Goal: Task Accomplishment & Management: Manage account settings

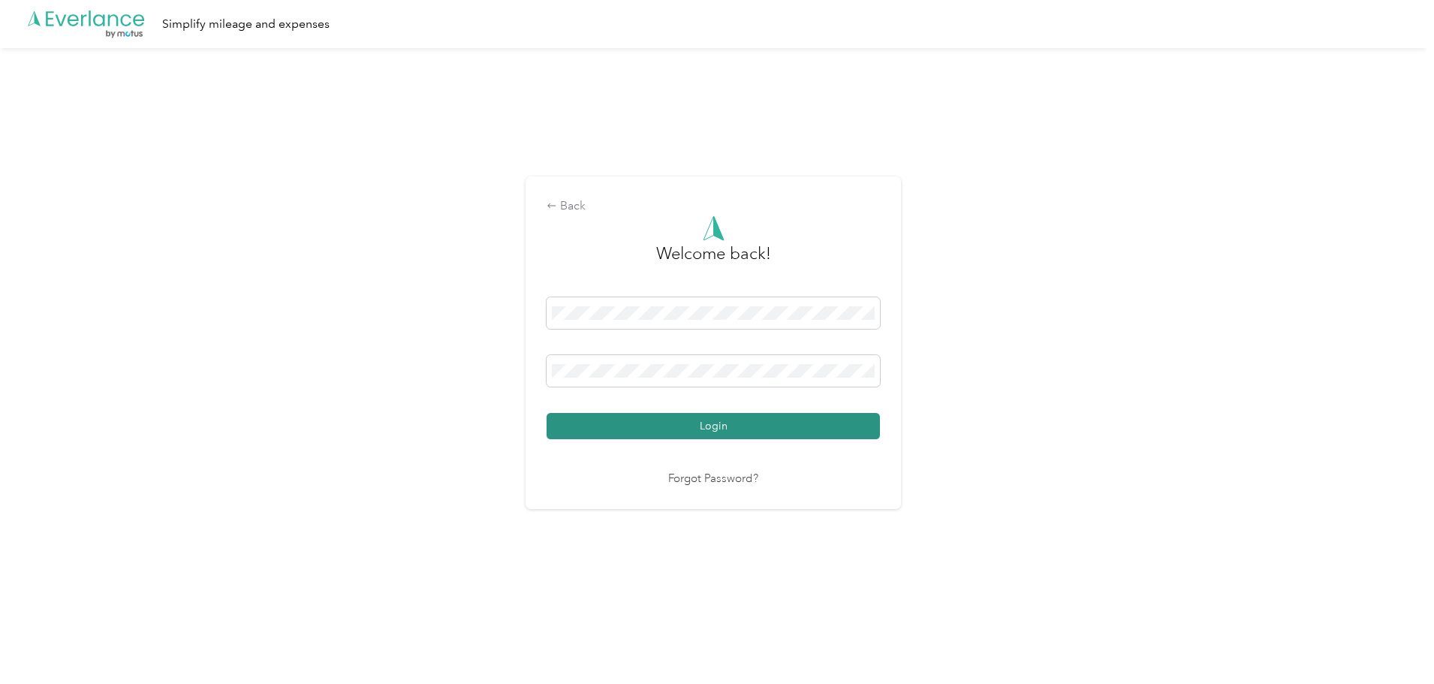
click at [685, 426] on button "Login" at bounding box center [713, 426] width 333 height 26
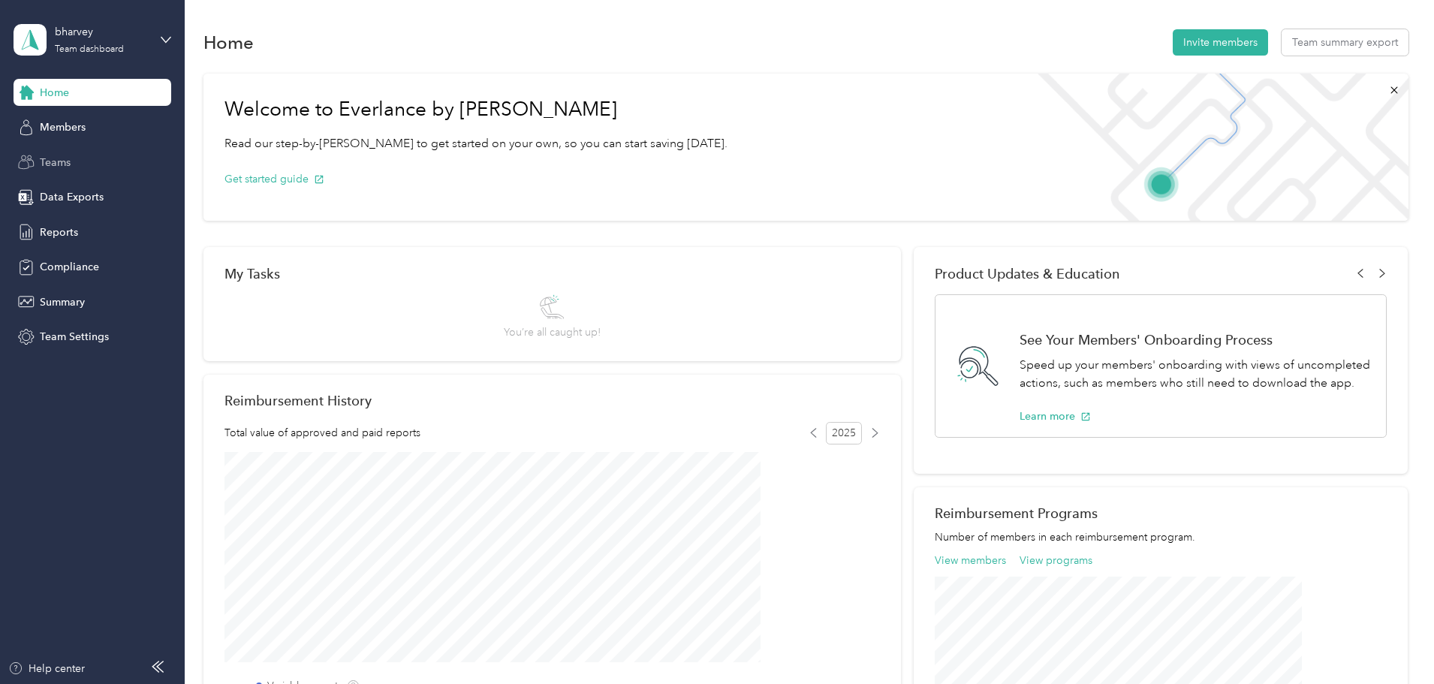
click at [95, 165] on div "Teams" at bounding box center [93, 162] width 158 height 27
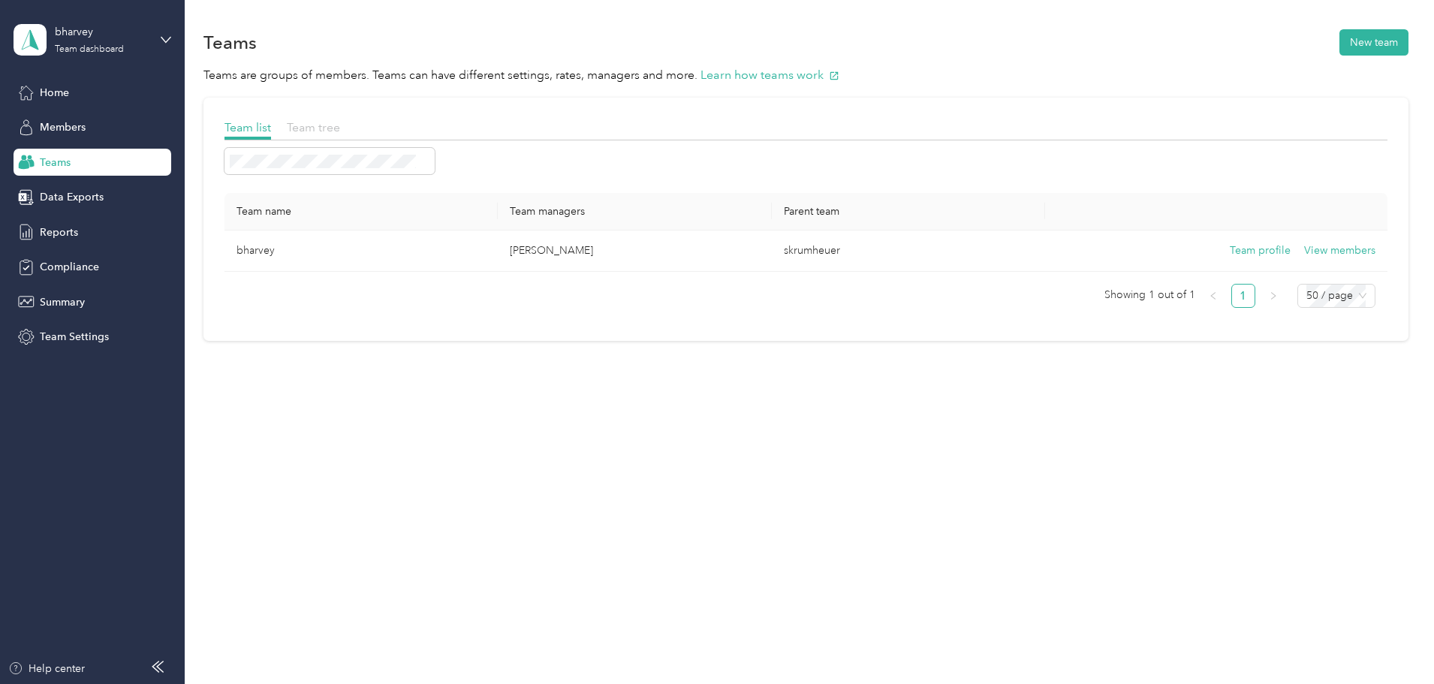
click at [340, 131] on span "Team tree" at bounding box center [313, 127] width 53 height 14
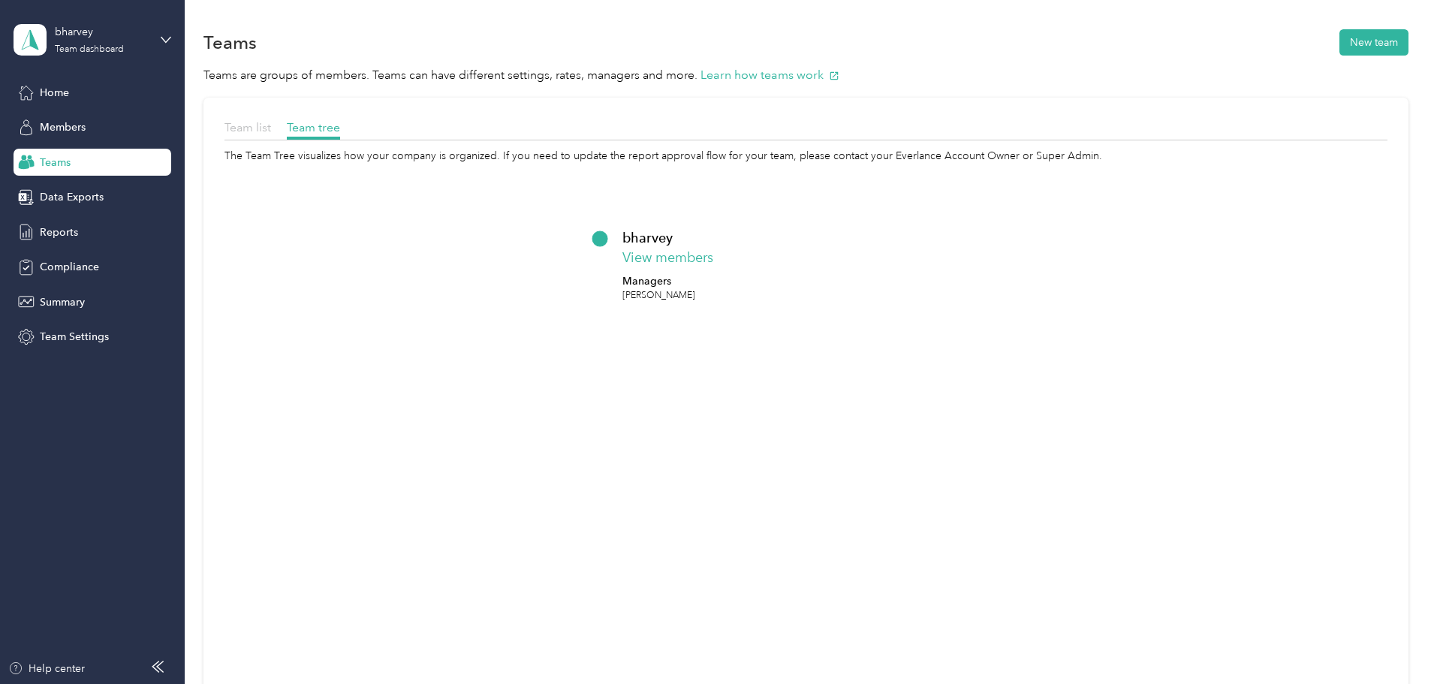
click at [271, 133] on span "Team list" at bounding box center [247, 127] width 47 height 14
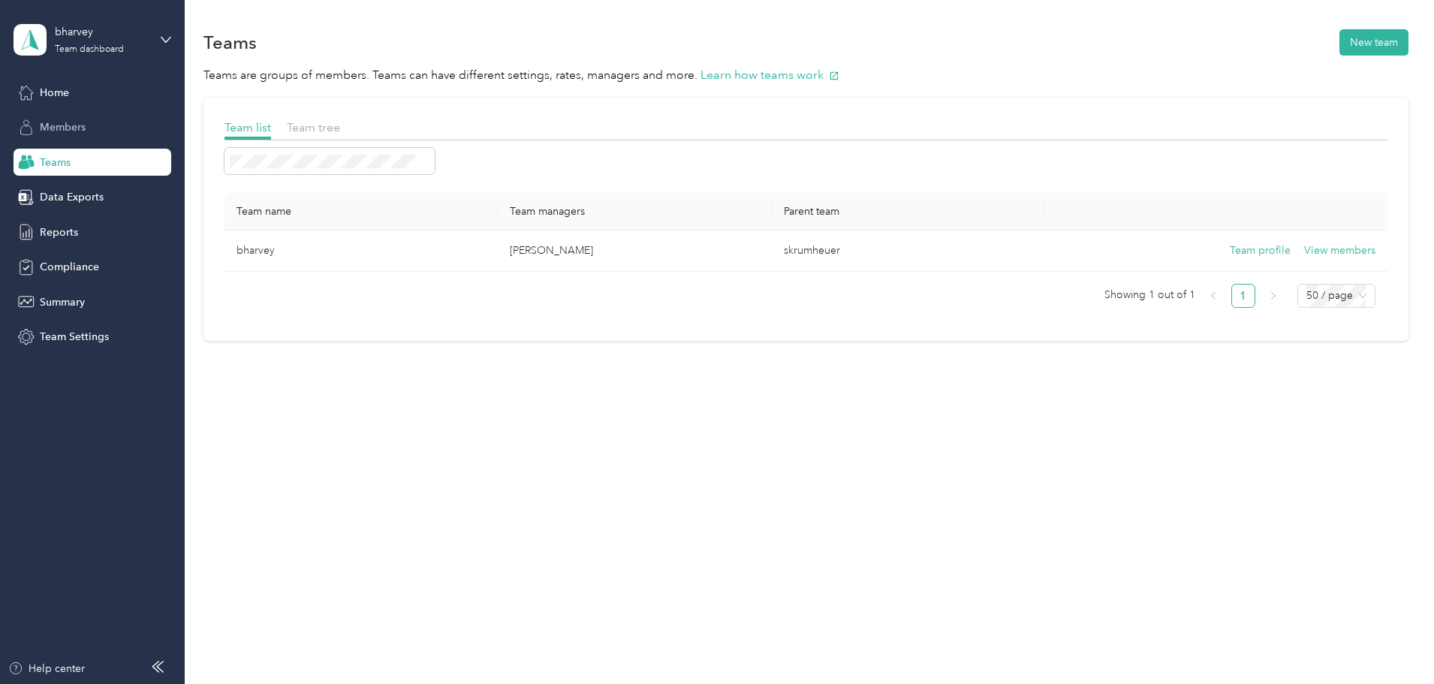
click at [117, 136] on div "Members" at bounding box center [93, 127] width 158 height 27
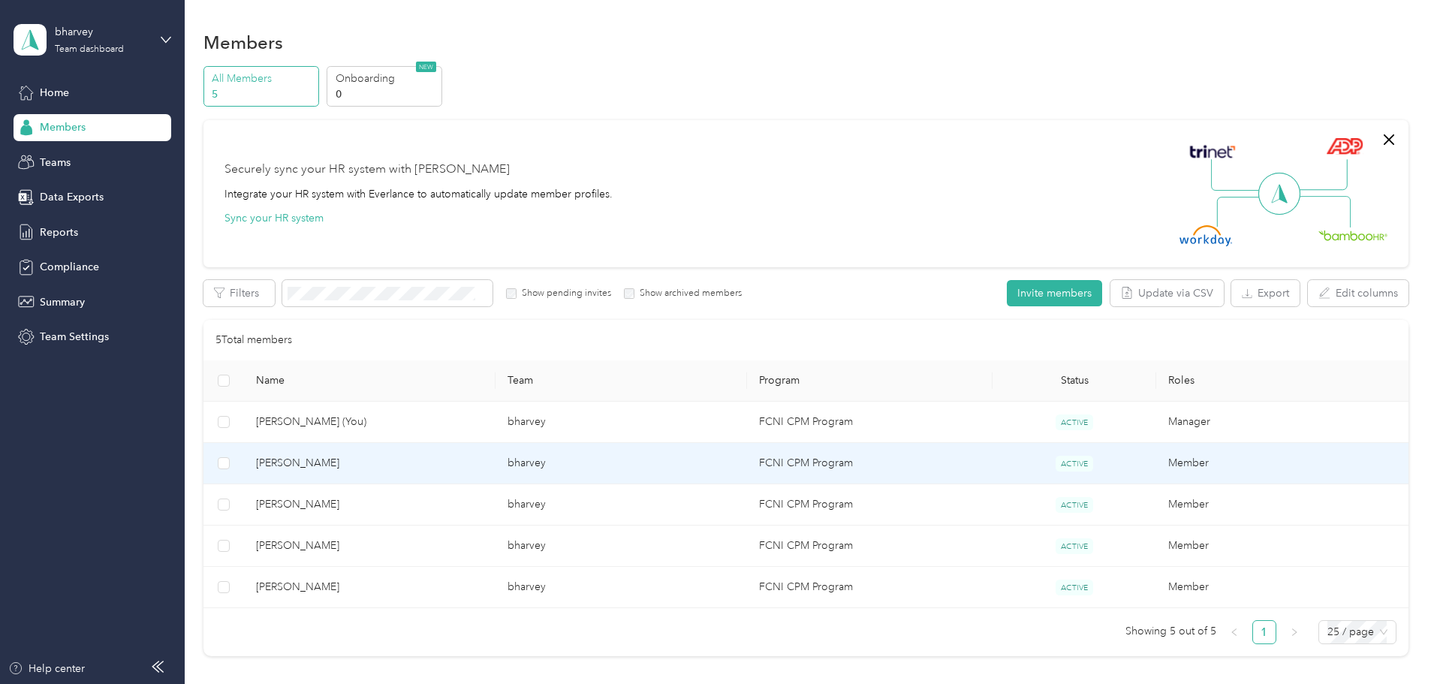
click at [378, 464] on span "[PERSON_NAME]" at bounding box center [369, 463] width 227 height 17
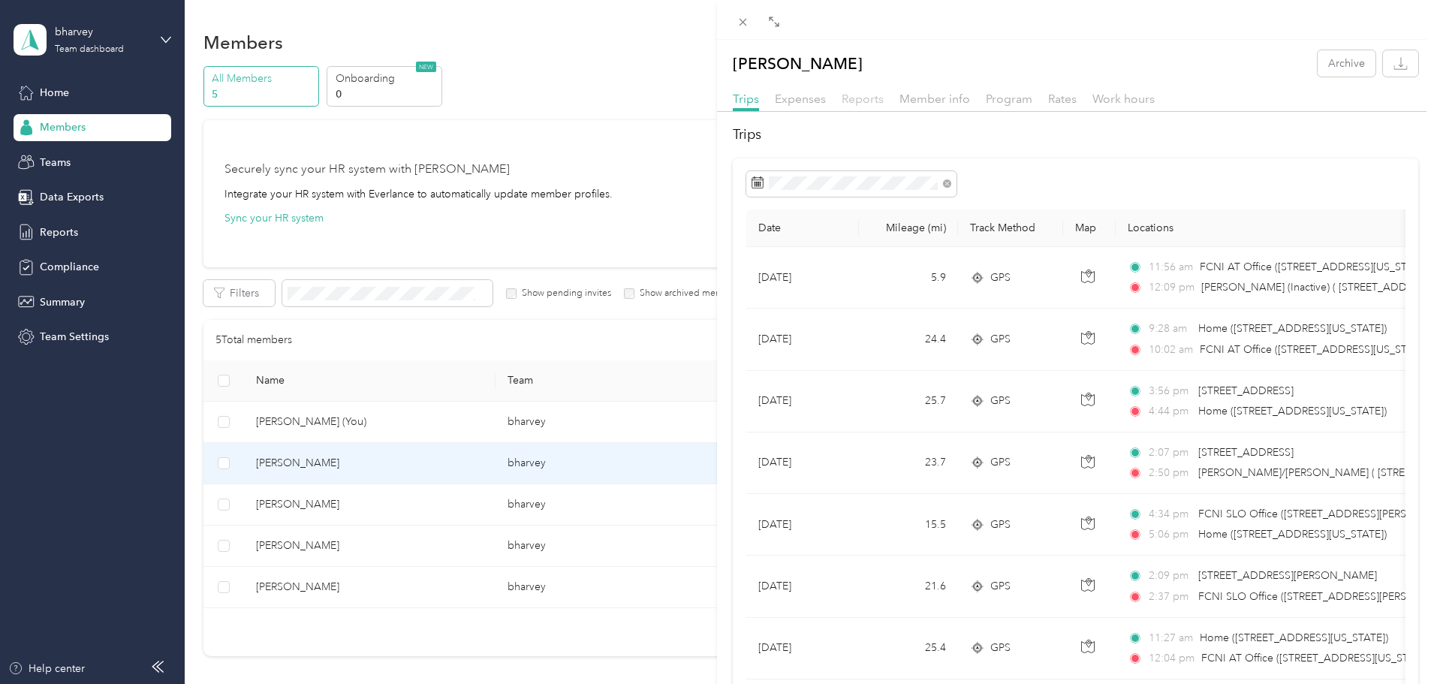
click at [869, 98] on span "Reports" at bounding box center [863, 99] width 42 height 14
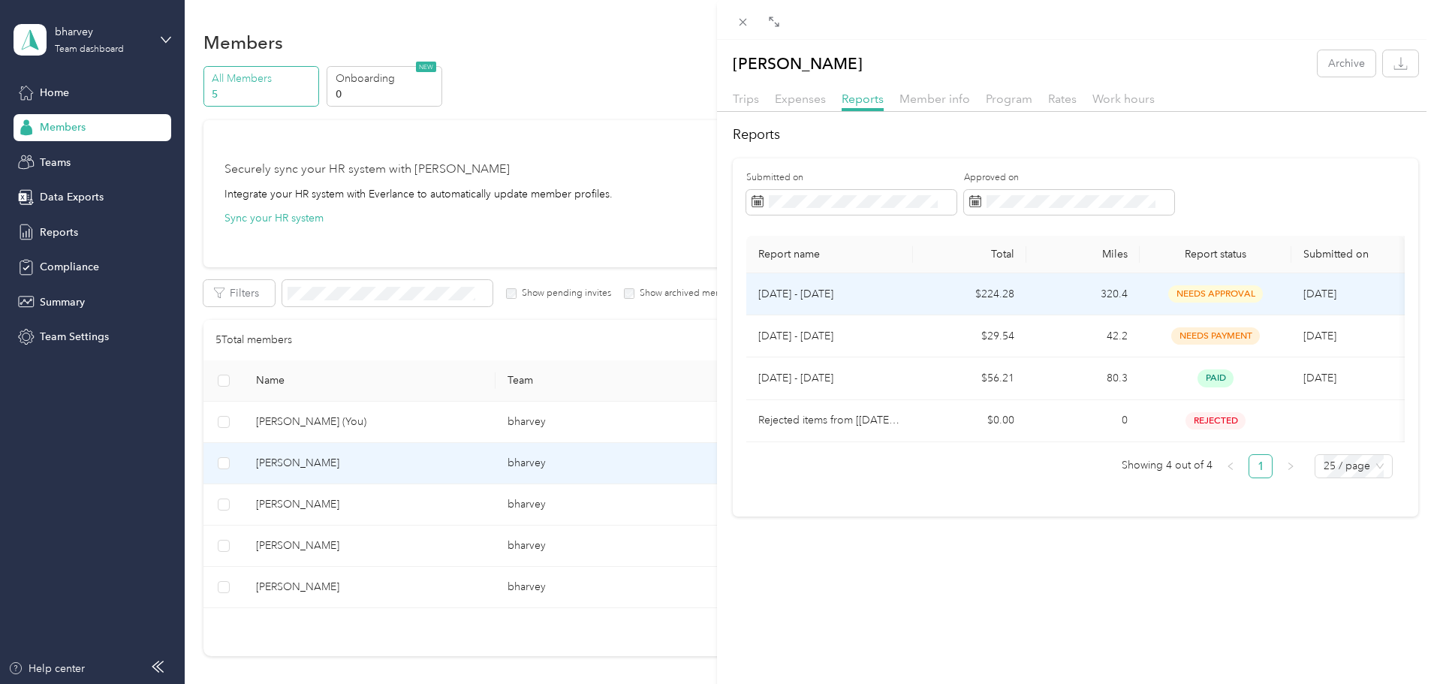
click at [913, 293] on td "$224.28" at bounding box center [969, 294] width 113 height 42
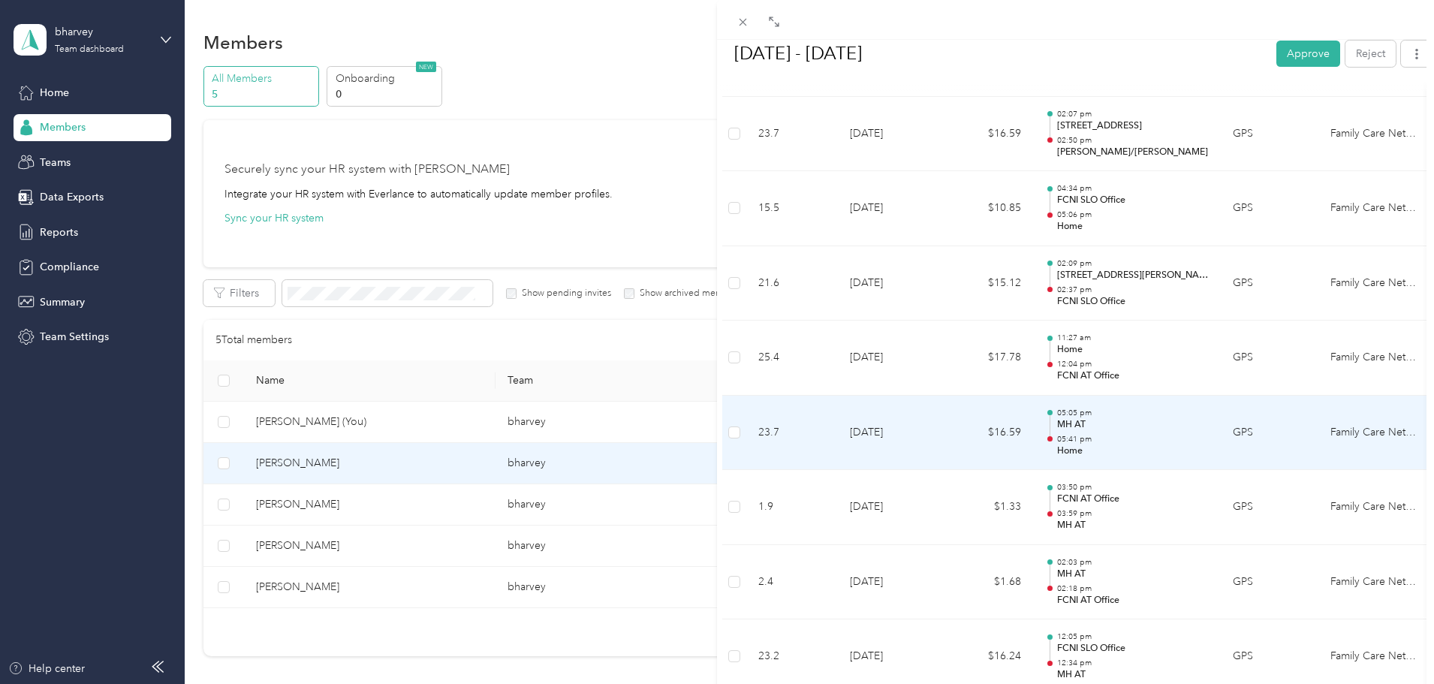
scroll to position [601, 0]
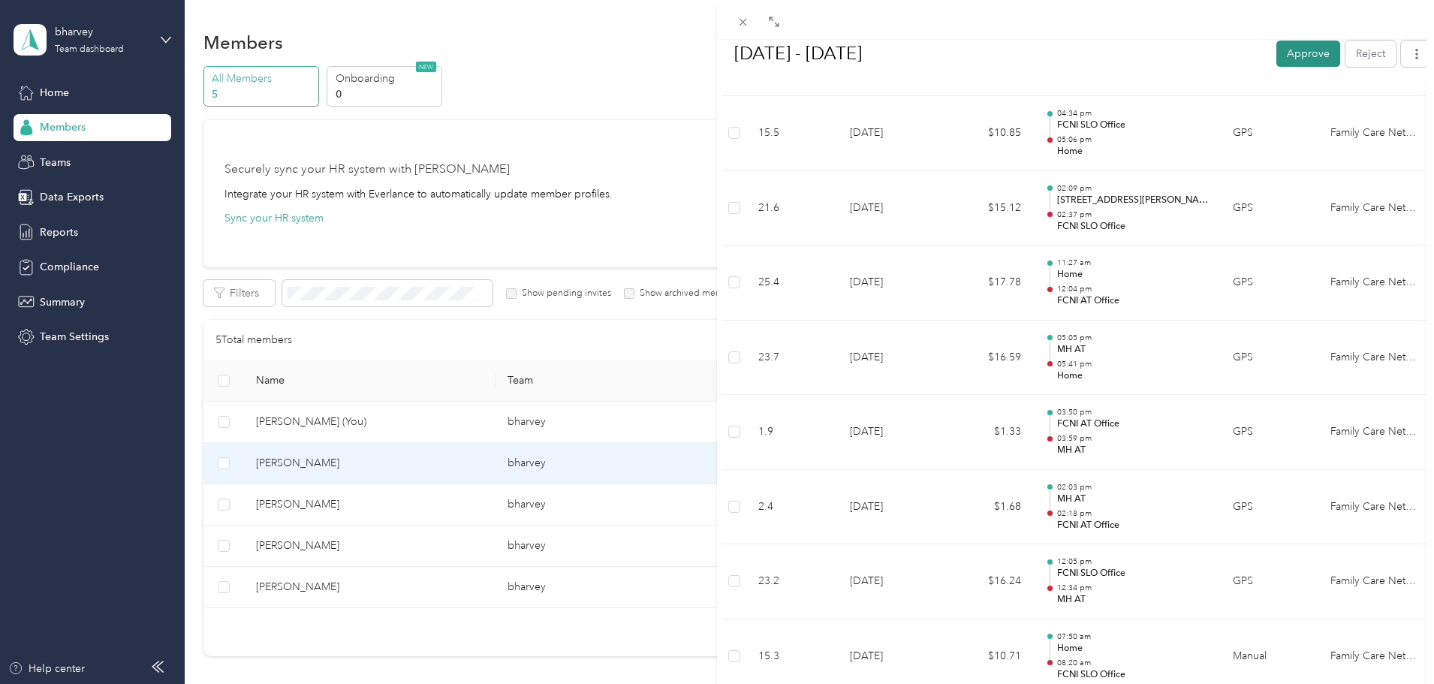
click at [1277, 57] on button "Approve" at bounding box center [1308, 53] width 64 height 26
click at [743, 28] on icon at bounding box center [742, 22] width 13 height 13
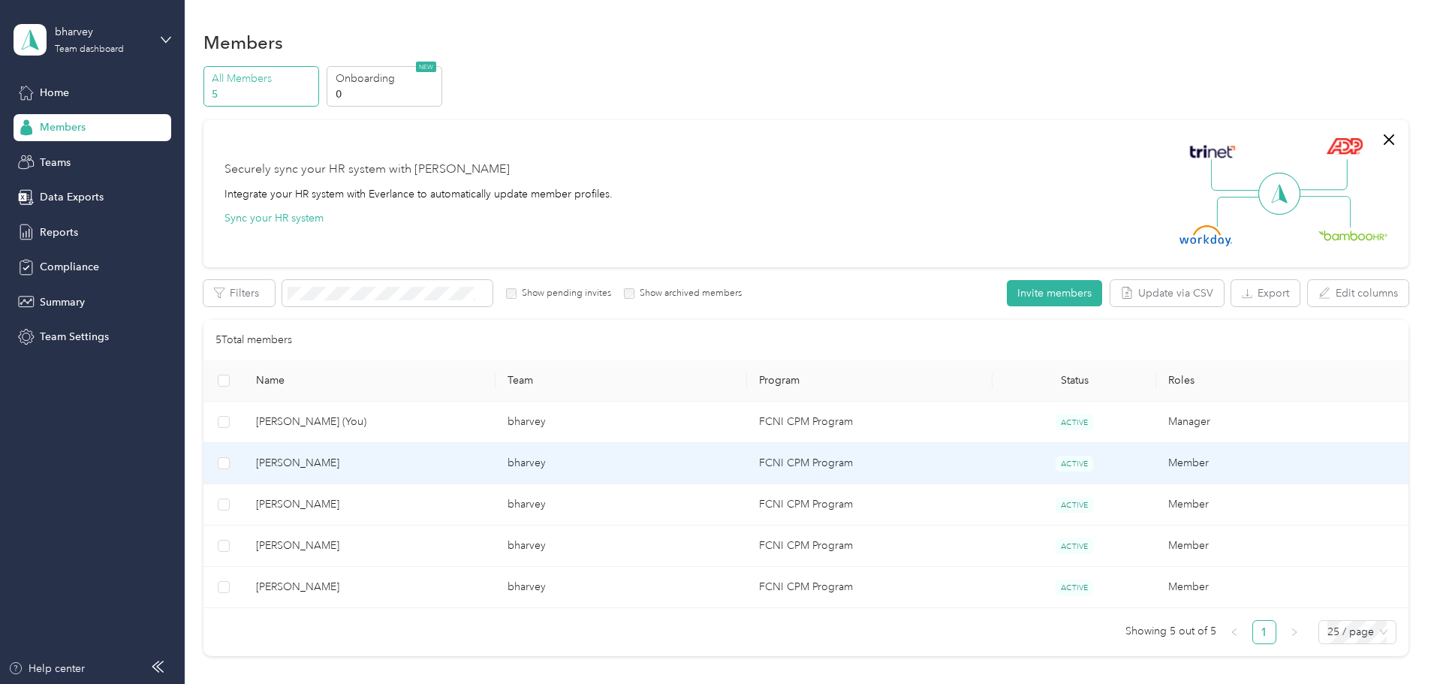
click at [417, 465] on span "[PERSON_NAME]" at bounding box center [369, 463] width 227 height 17
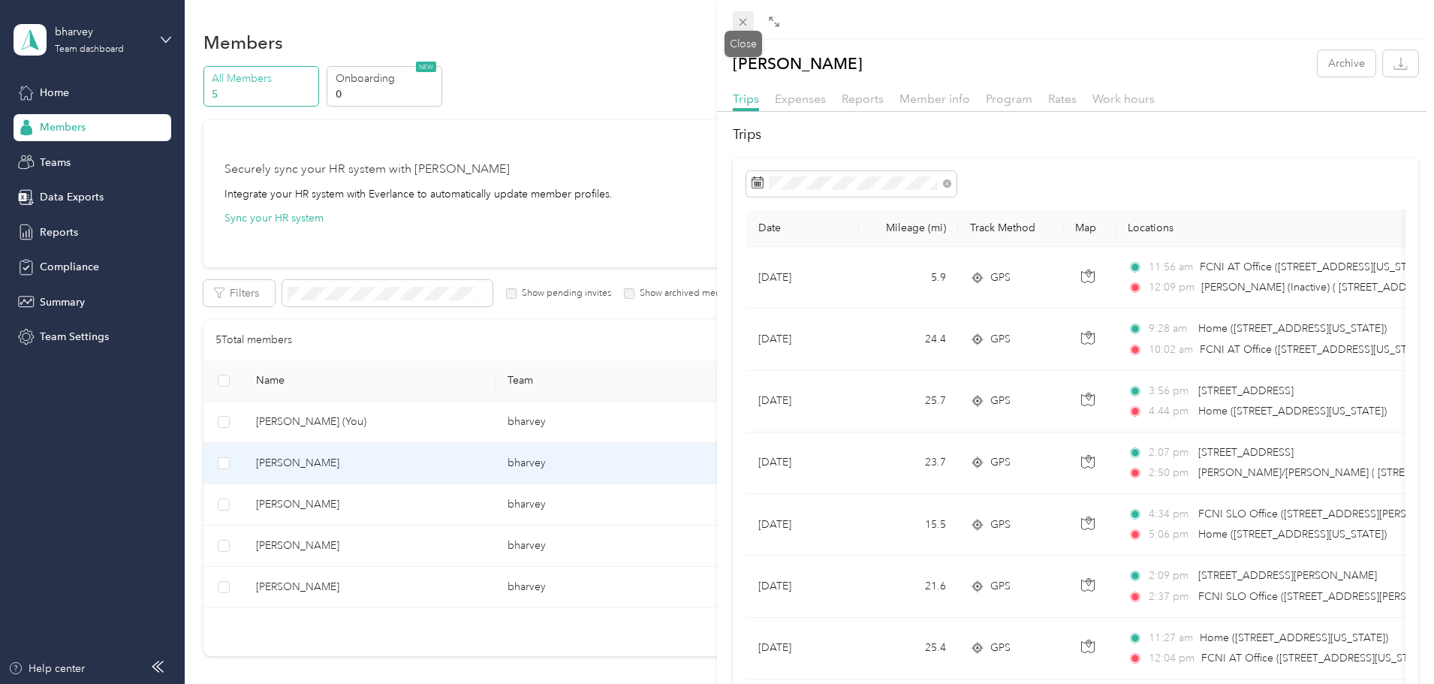
click at [744, 26] on icon at bounding box center [742, 22] width 13 height 13
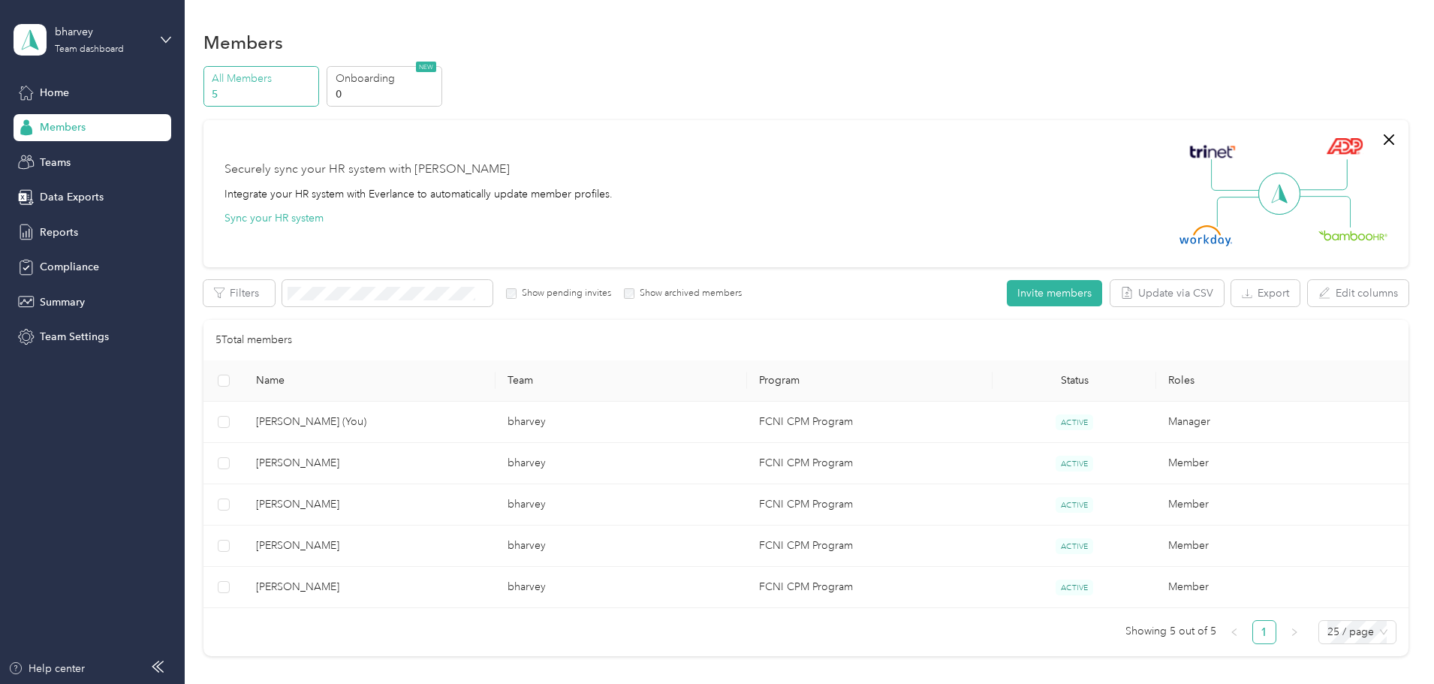
scroll to position [75, 0]
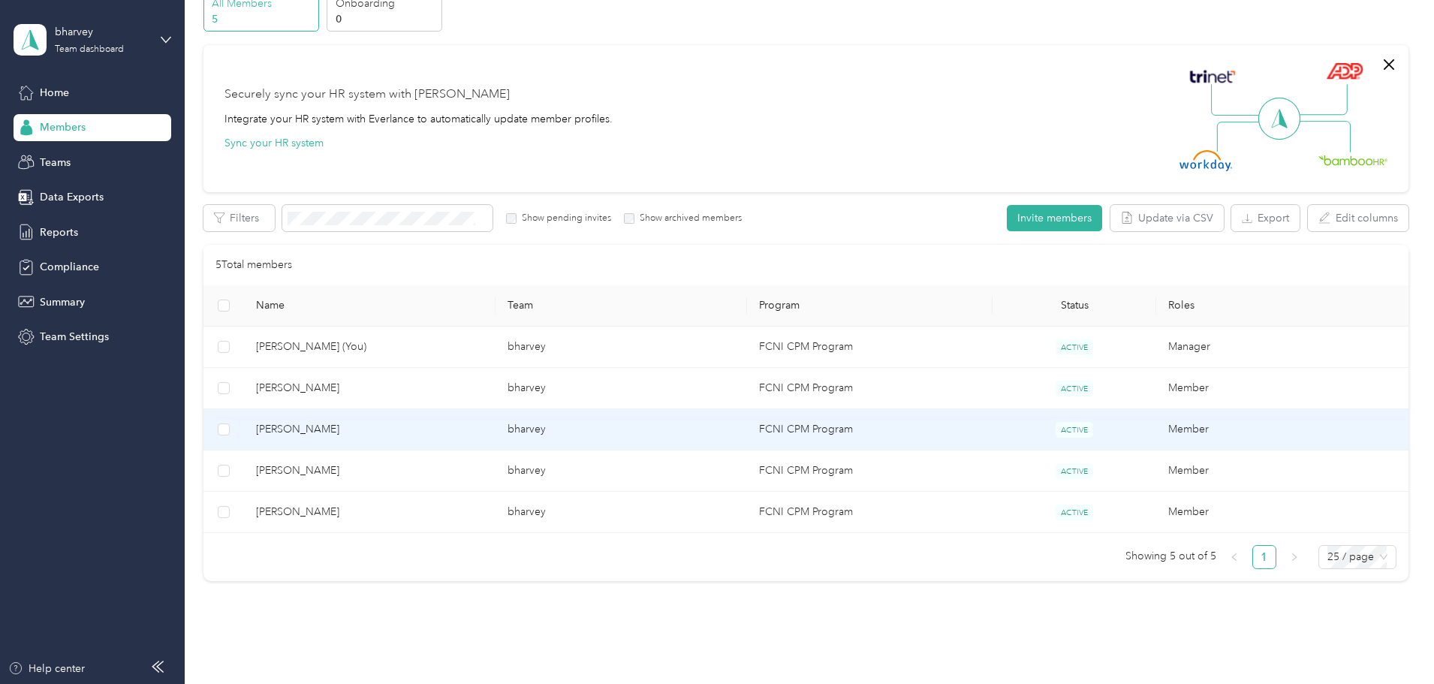
click at [477, 437] on span "[PERSON_NAME]" at bounding box center [369, 429] width 227 height 17
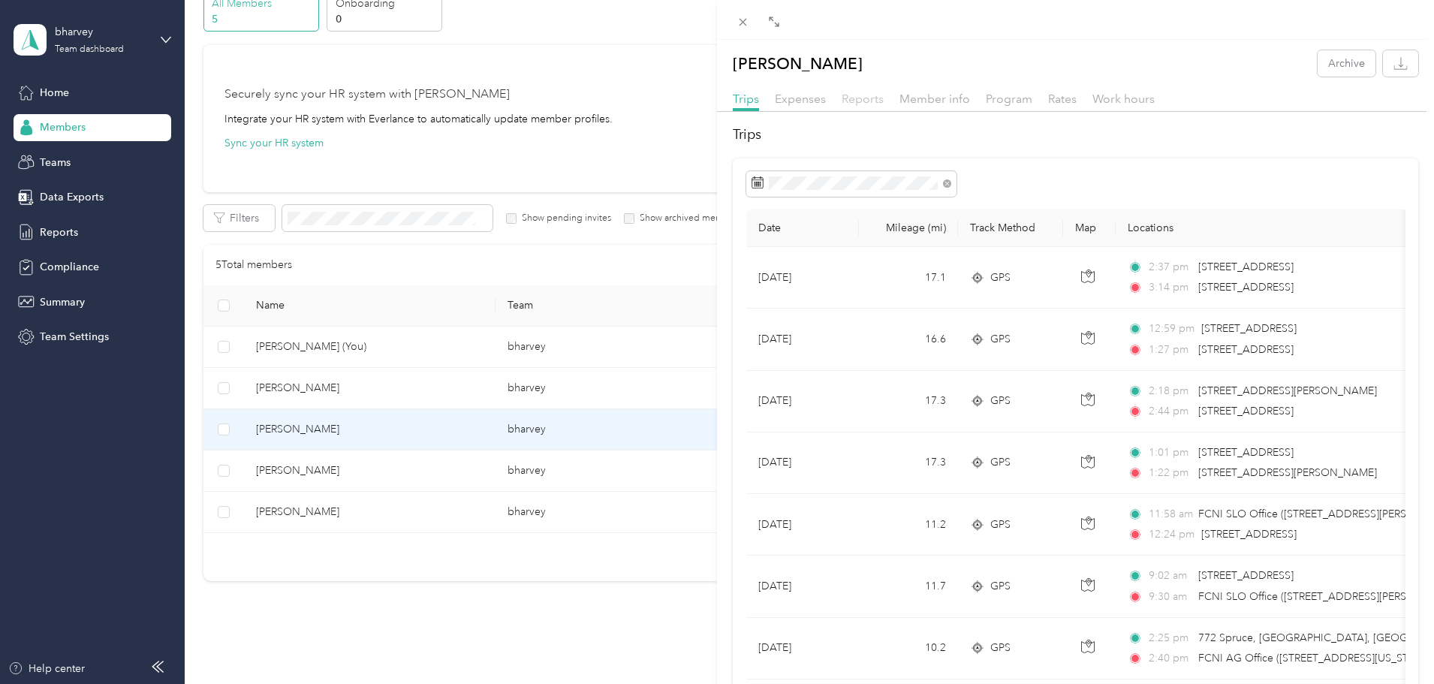
click at [865, 99] on span "Reports" at bounding box center [863, 99] width 42 height 14
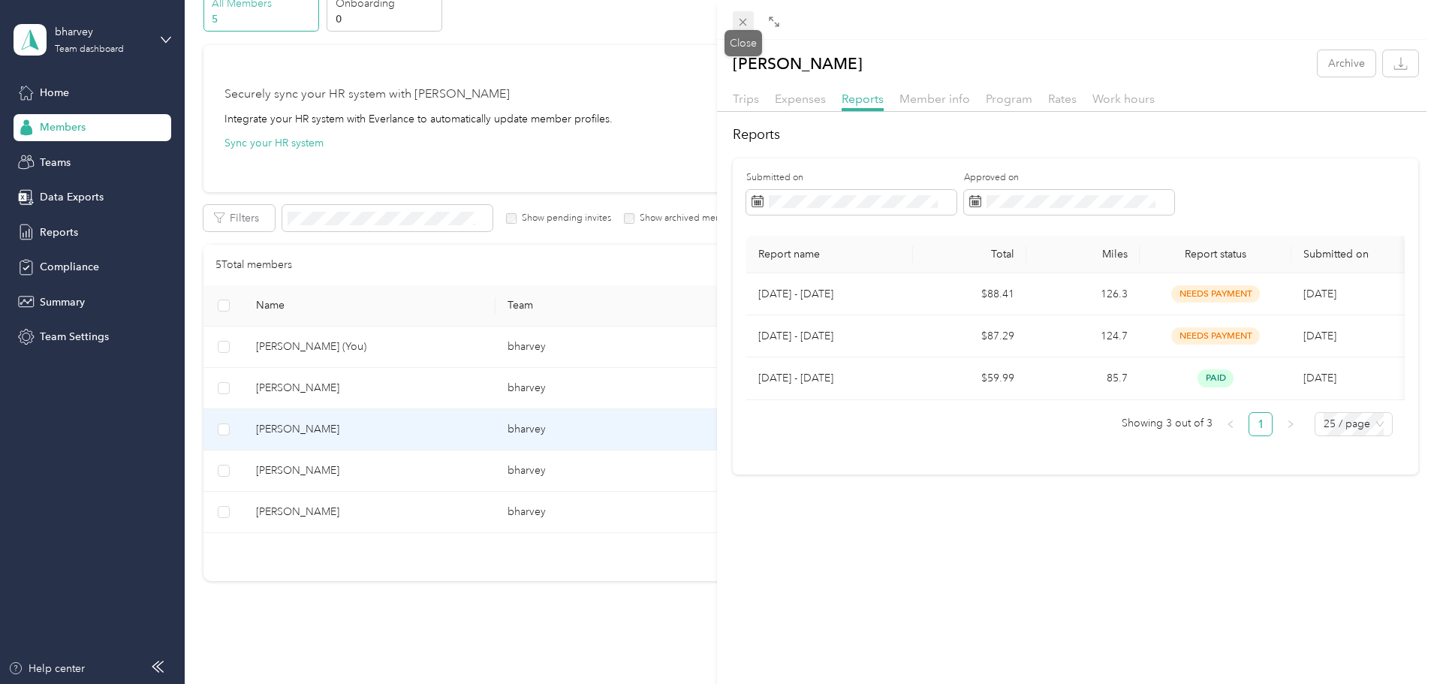
click at [733, 20] on span at bounding box center [743, 21] width 21 height 21
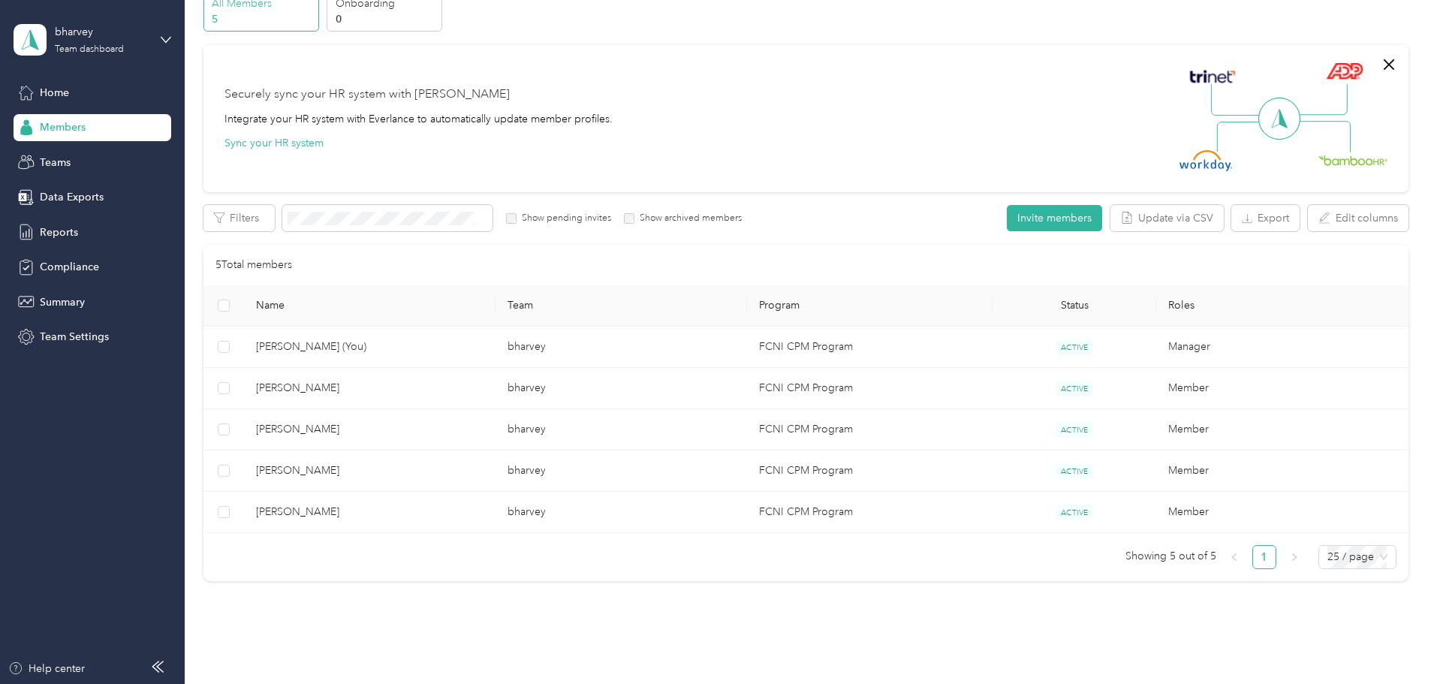
click at [264, 97] on div "All Members 5 Onboarding 0 NEW Securely sync your HR system with Everlance Inte…" at bounding box center [805, 293] width 1205 height 604
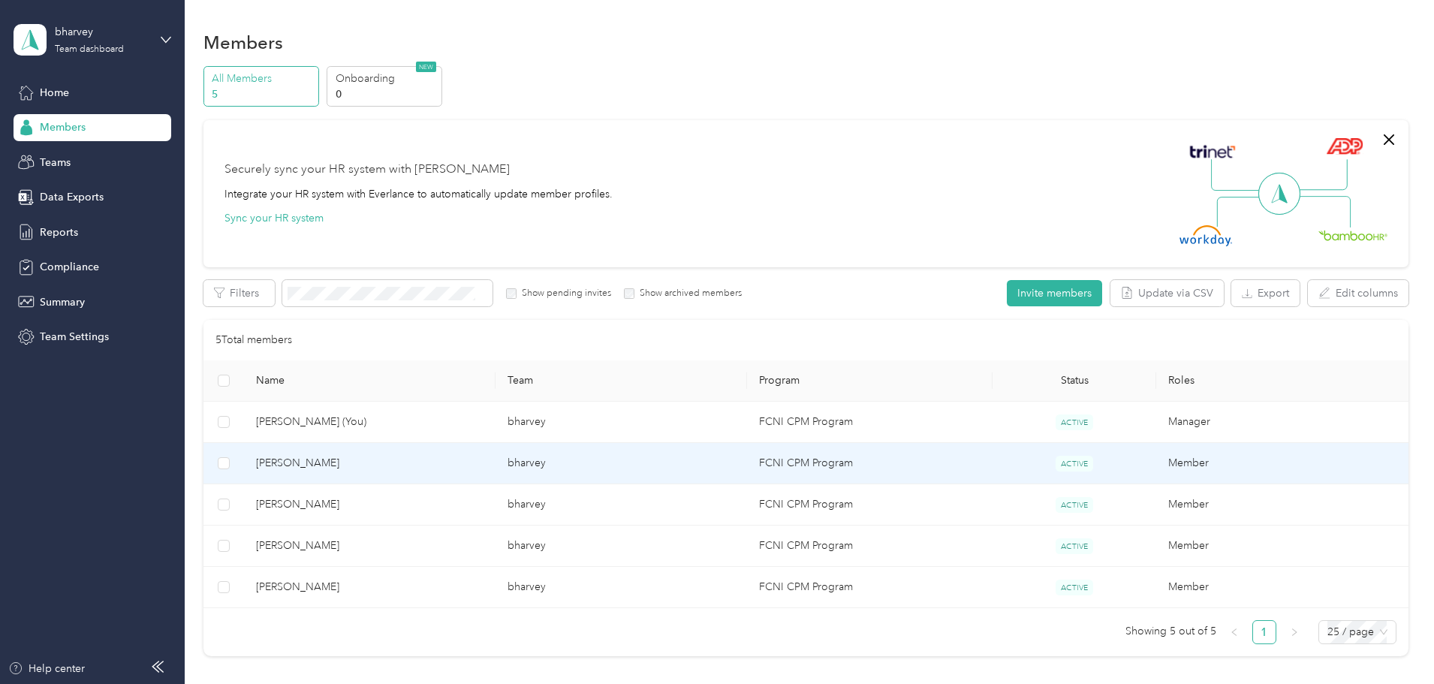
click at [400, 460] on span "[PERSON_NAME]" at bounding box center [369, 463] width 227 height 17
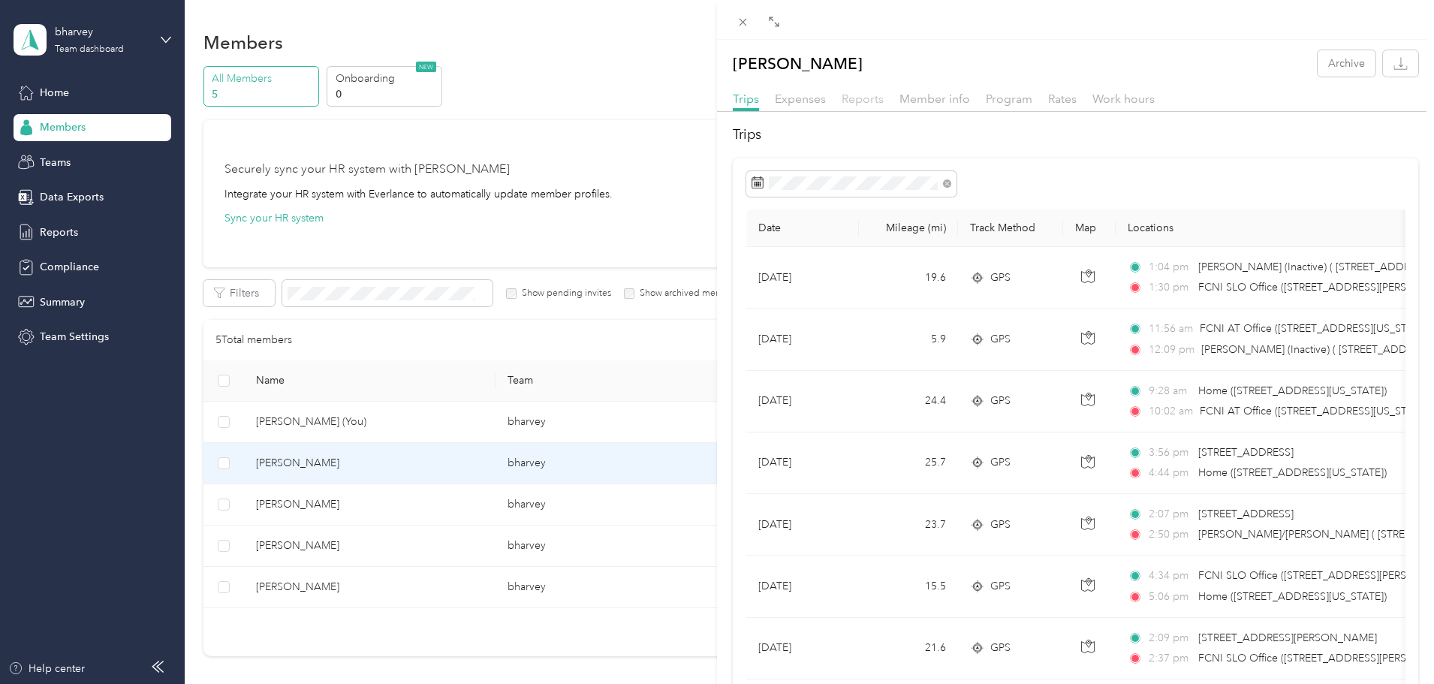
click at [852, 104] on span "Reports" at bounding box center [863, 99] width 42 height 14
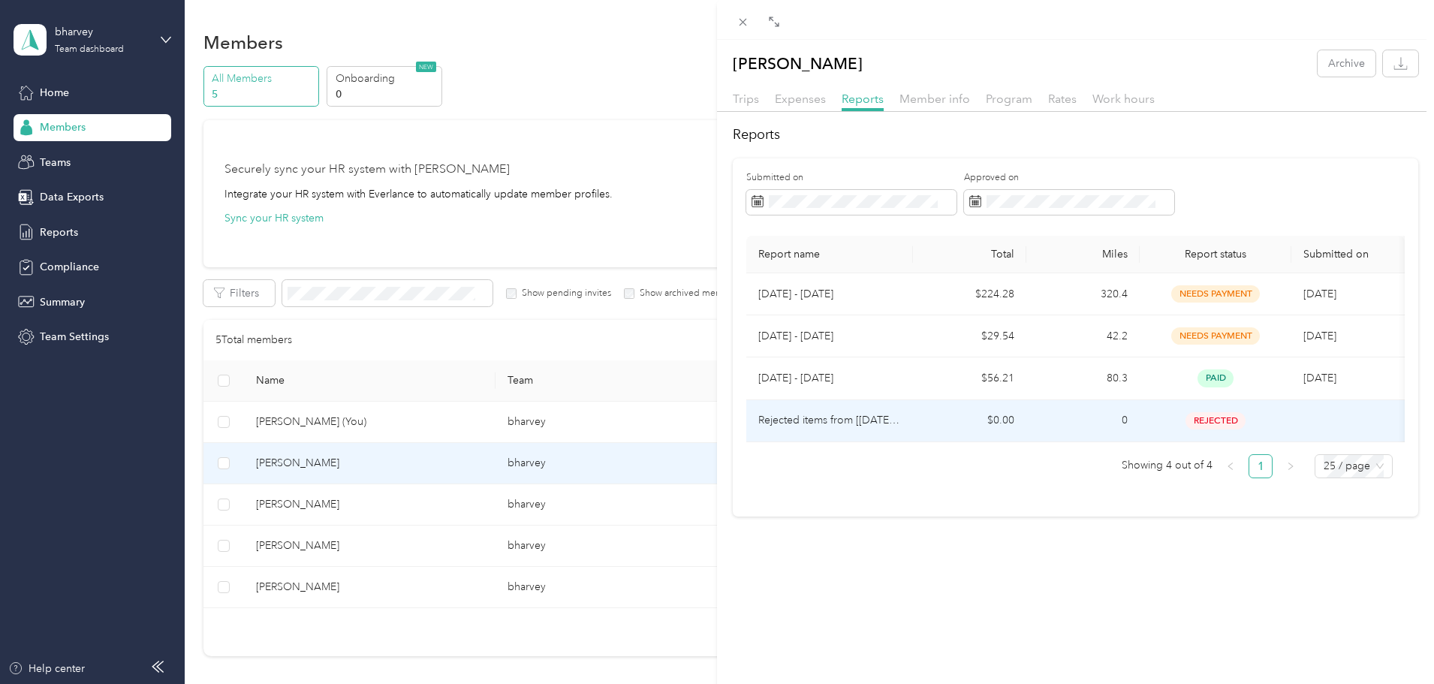
click at [1083, 428] on td "0" at bounding box center [1082, 421] width 113 height 42
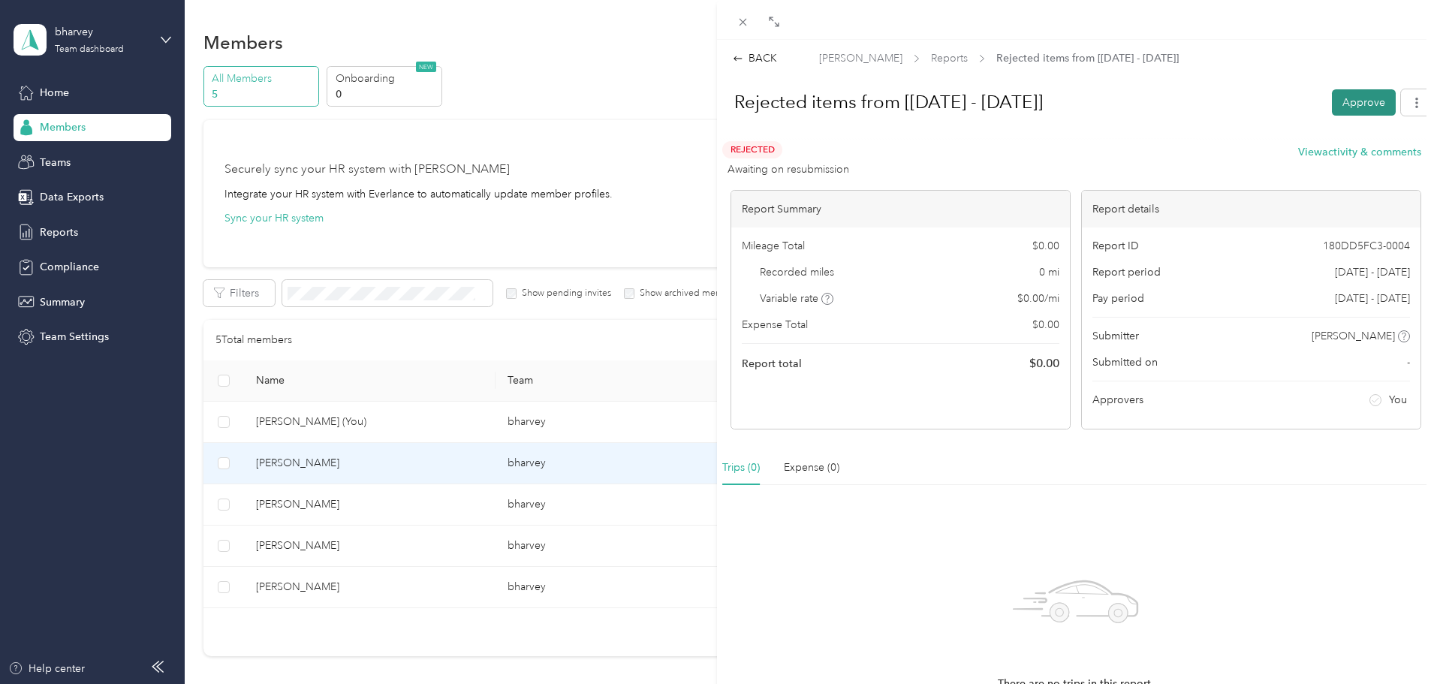
click at [1350, 102] on button "Approve" at bounding box center [1364, 102] width 64 height 26
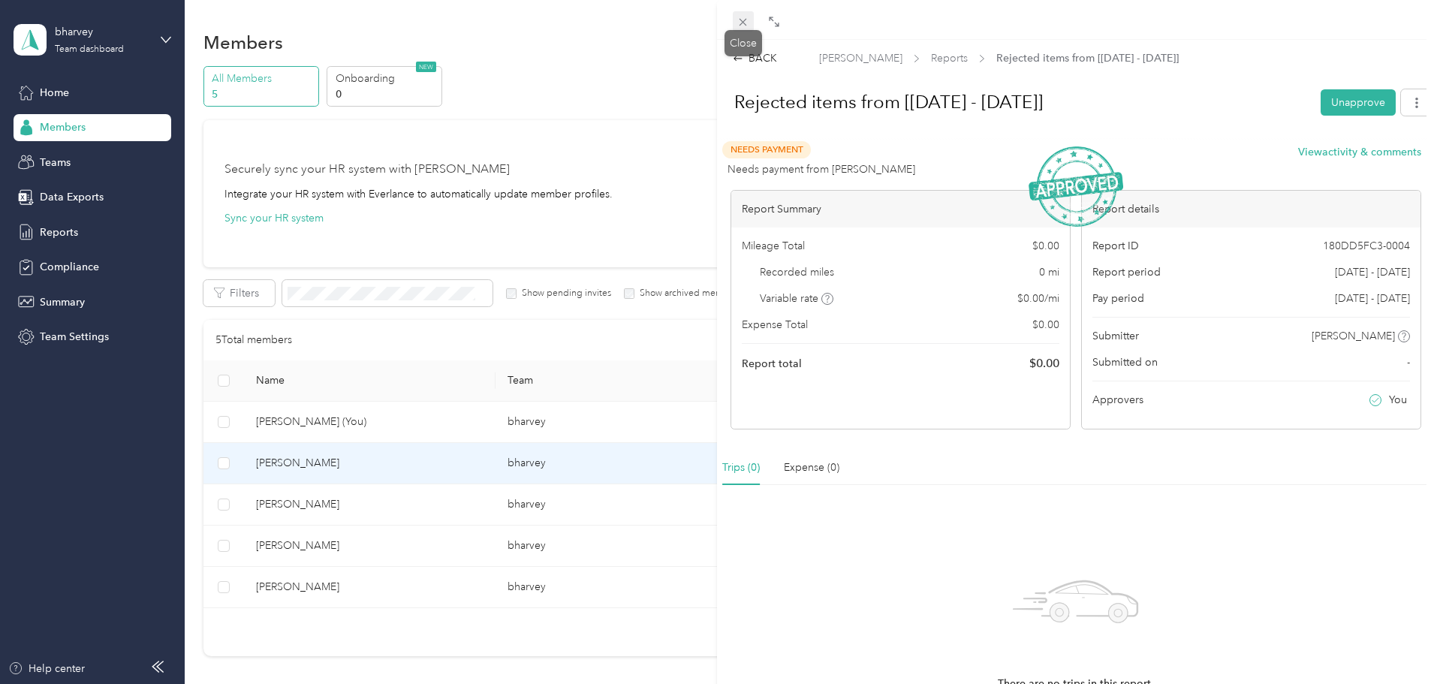
click at [741, 18] on icon at bounding box center [742, 22] width 13 height 13
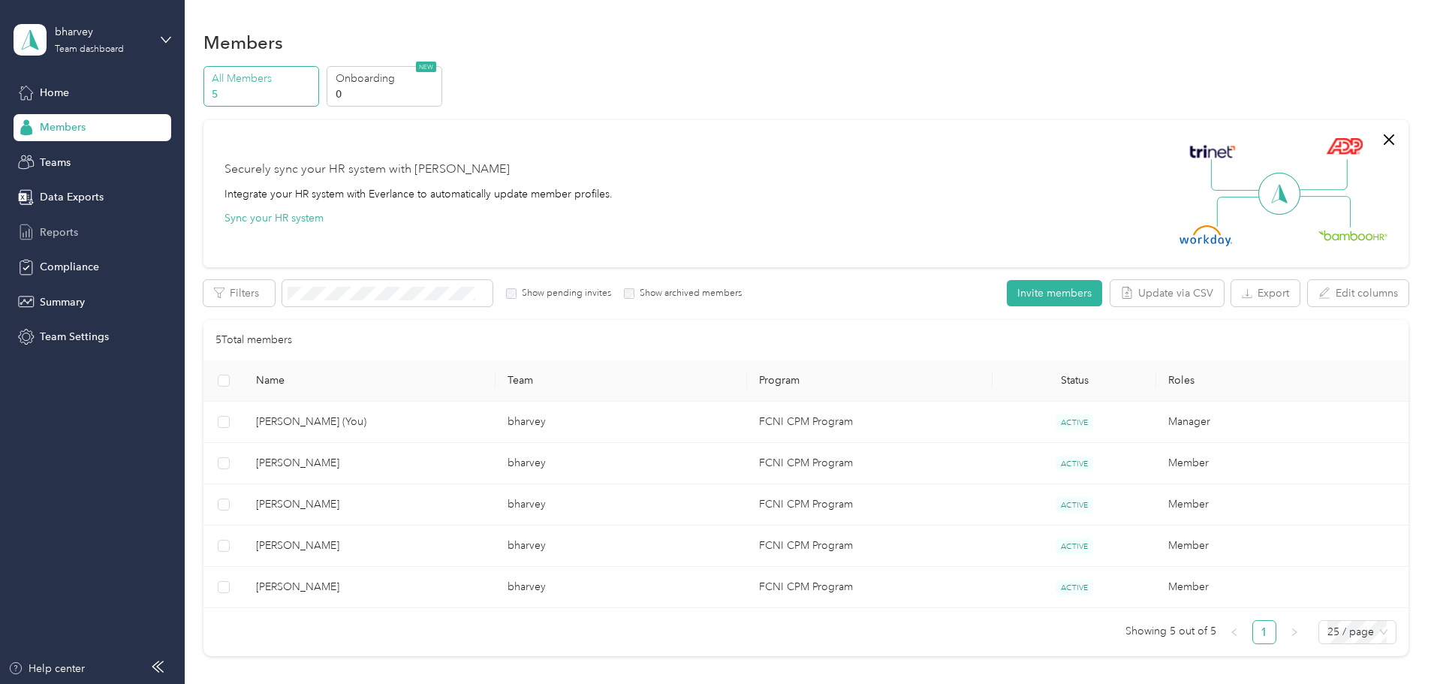
click at [83, 239] on div "Reports" at bounding box center [93, 231] width 158 height 27
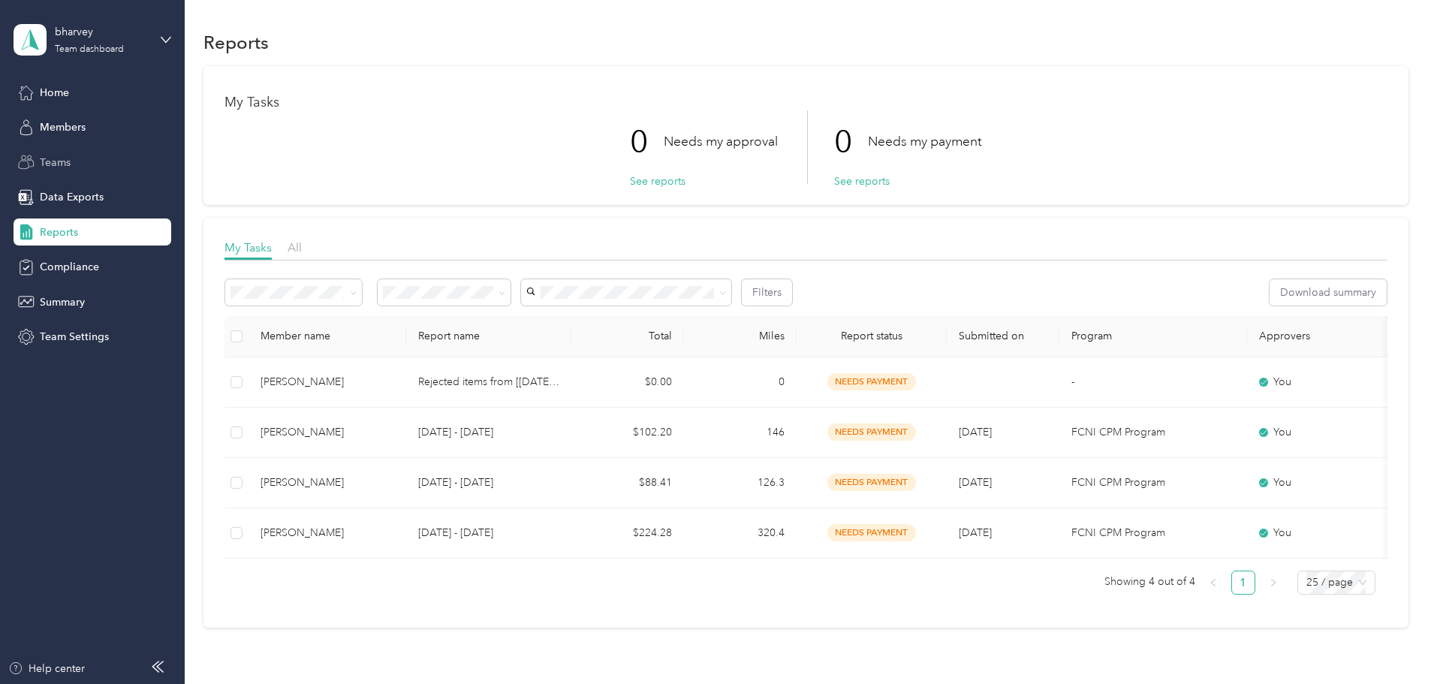
click at [58, 161] on span "Teams" at bounding box center [55, 163] width 31 height 16
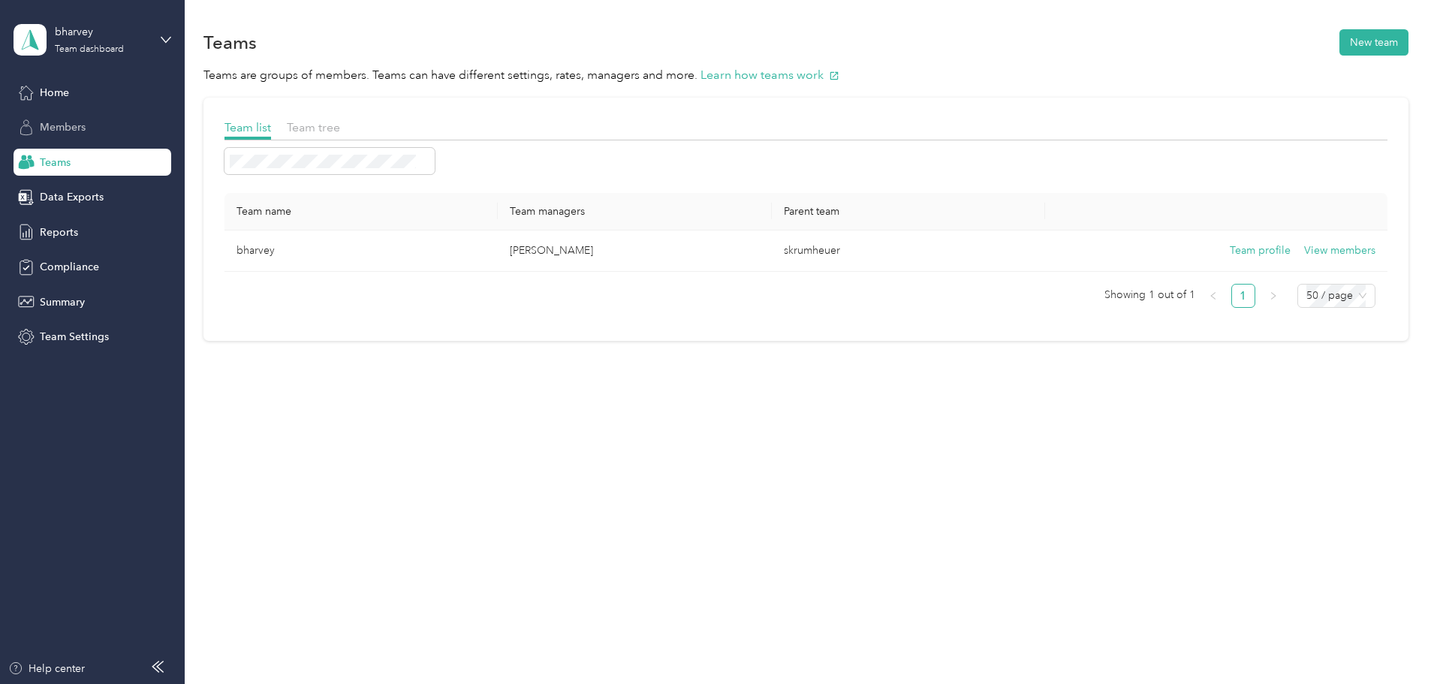
click at [67, 135] on div "Members" at bounding box center [93, 127] width 158 height 27
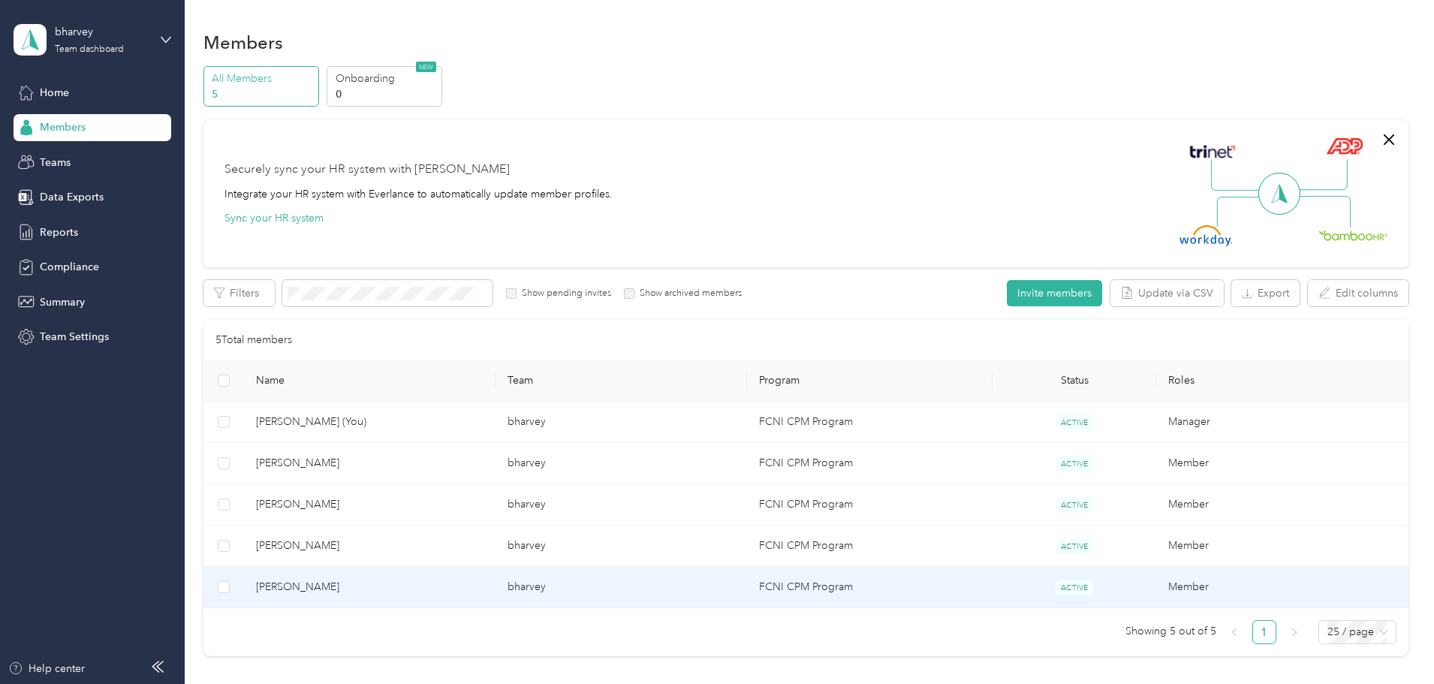
click at [469, 592] on span "[PERSON_NAME]" at bounding box center [369, 587] width 227 height 17
